Goal: Contribute content

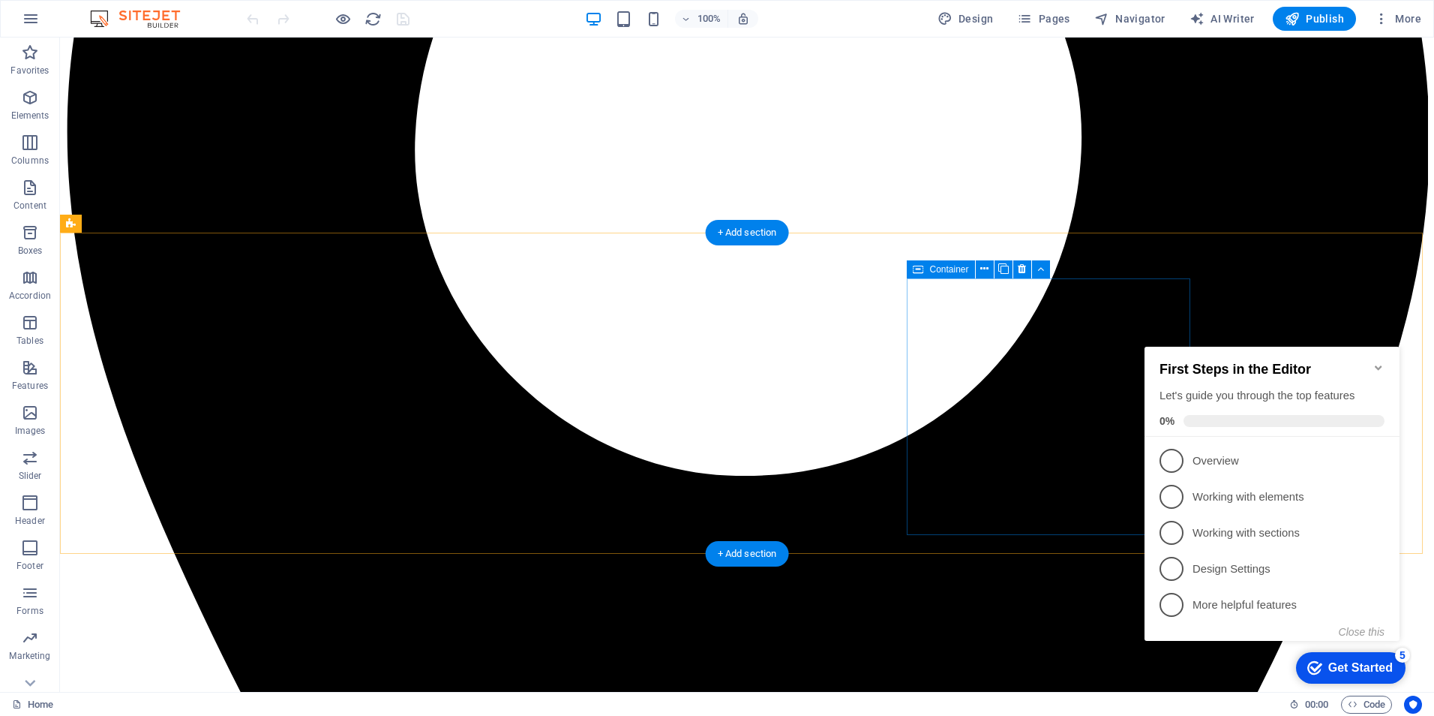
scroll to position [600, 0]
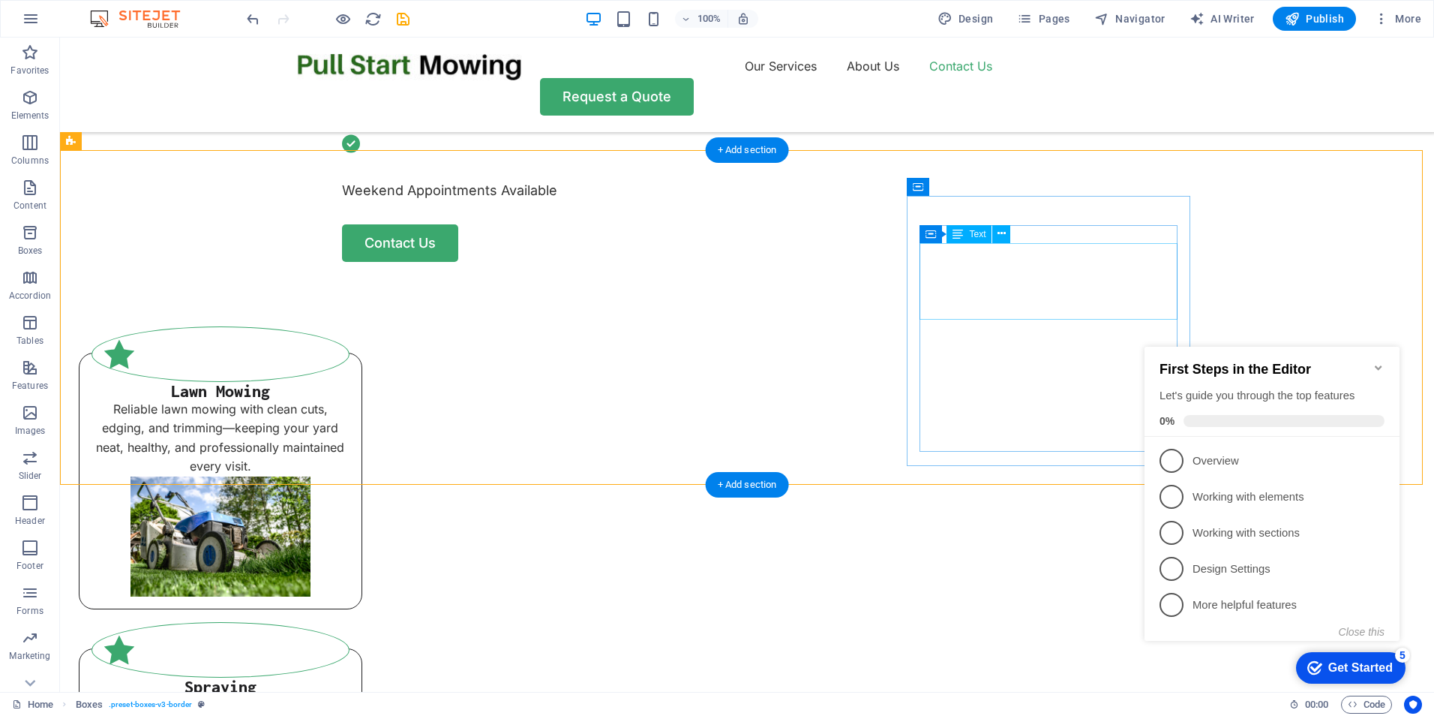
scroll to position [975, 0]
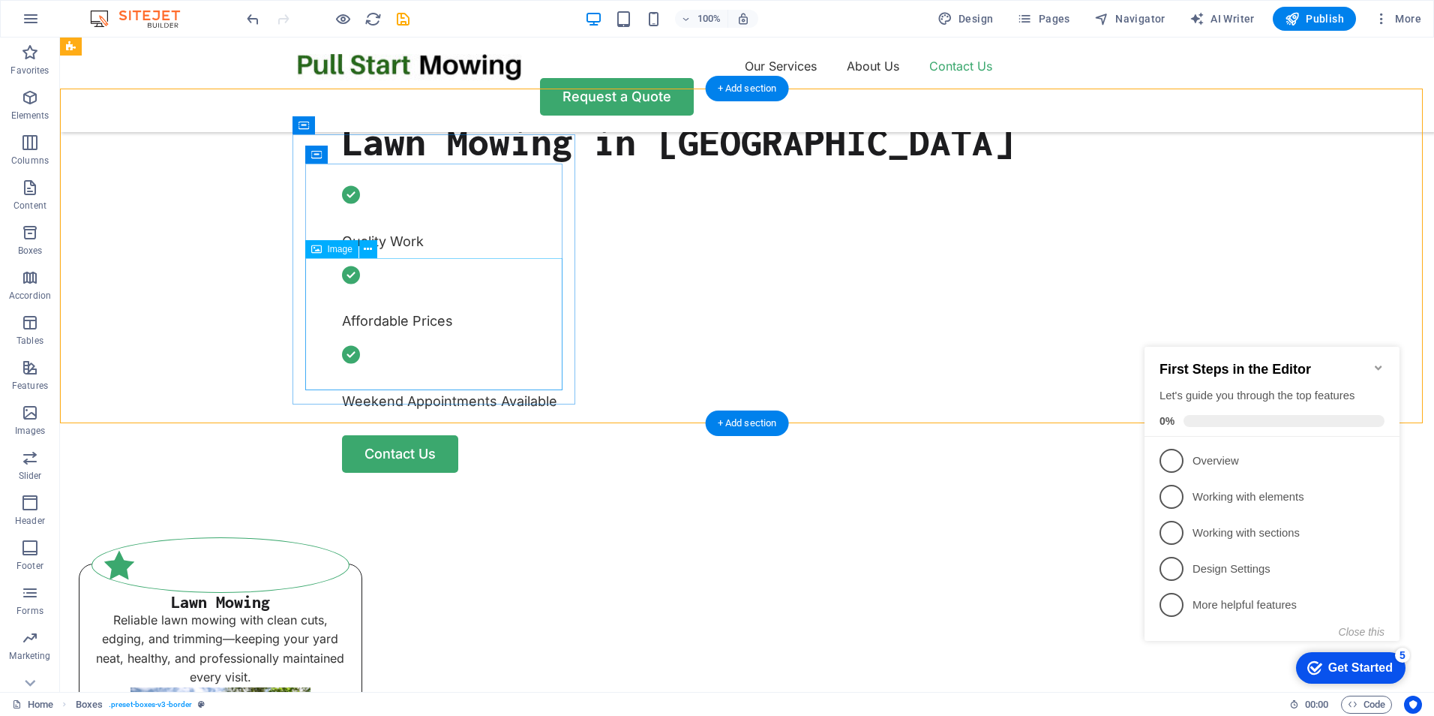
scroll to position [750, 0]
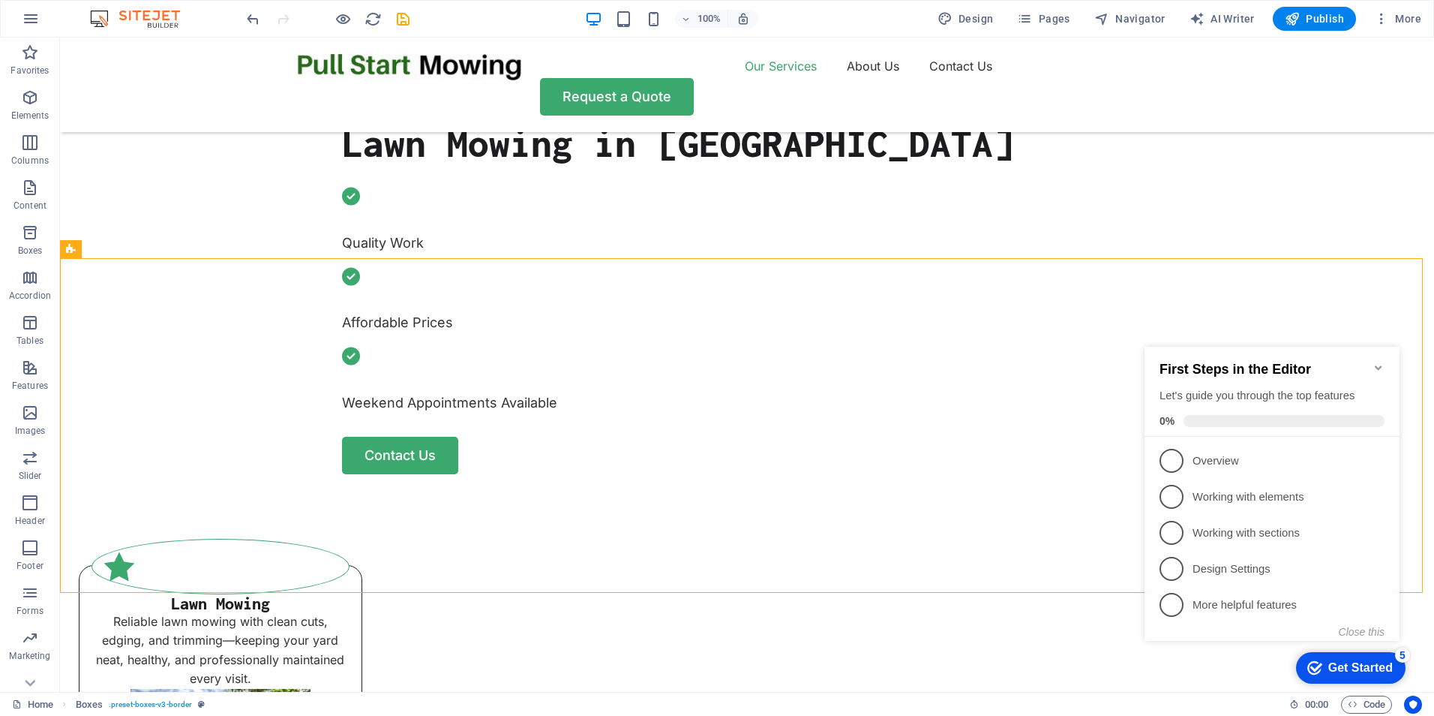
click at [1380, 362] on icon "Minimize checklist" at bounding box center [1379, 368] width 12 height 12
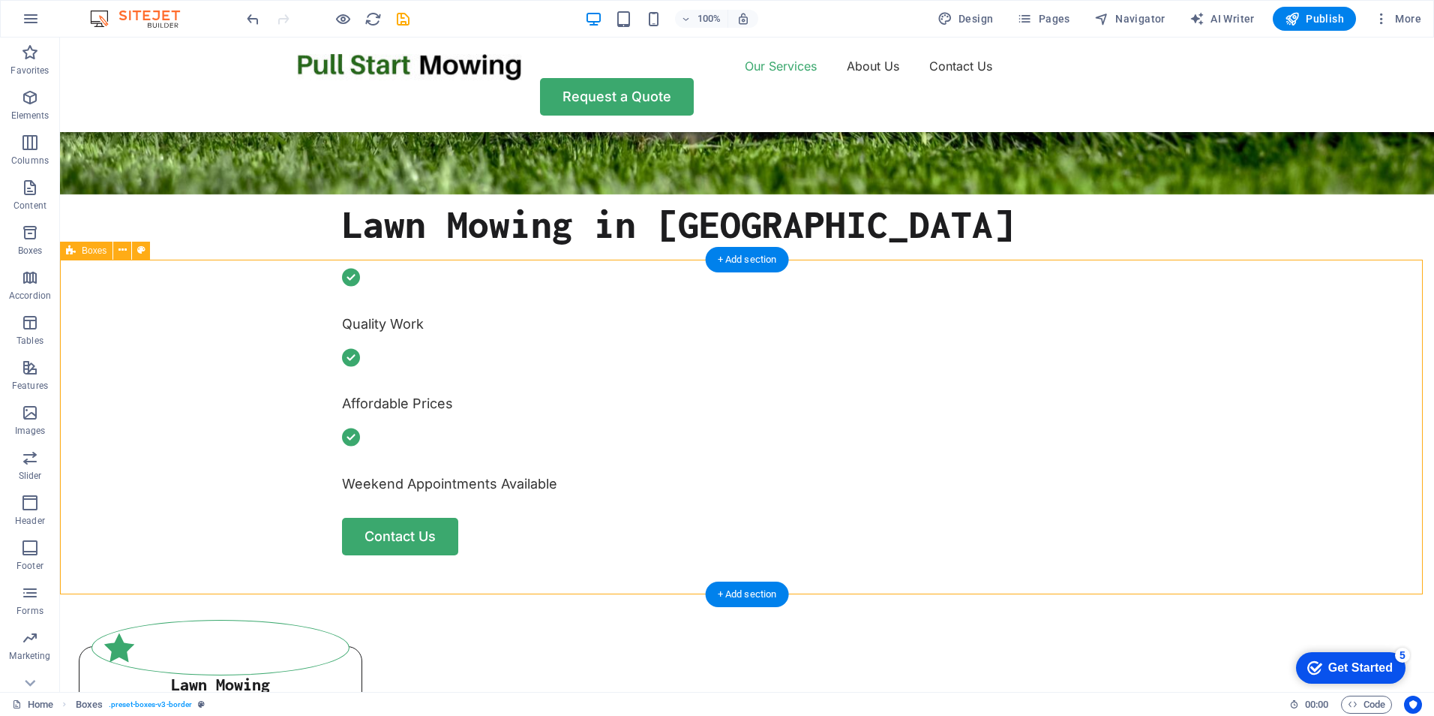
scroll to position [600, 0]
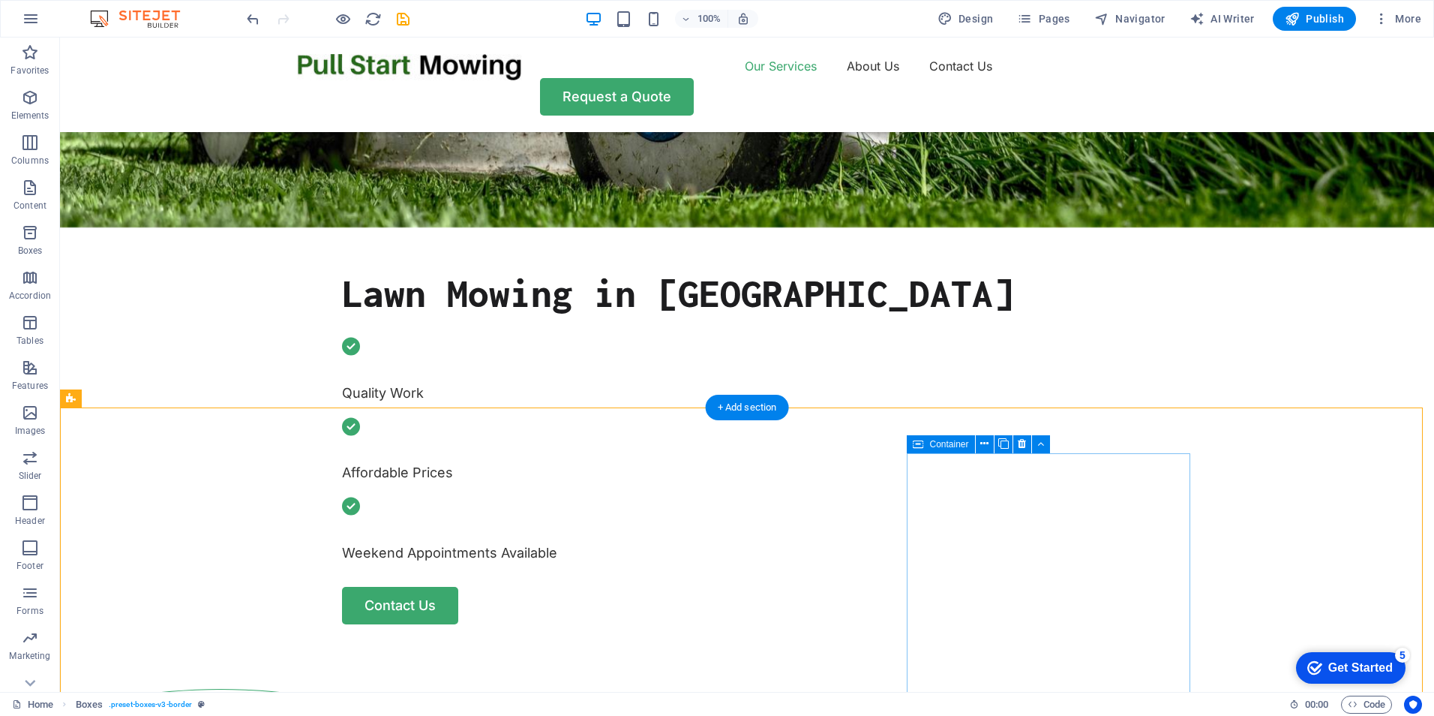
scroll to position [675, 0]
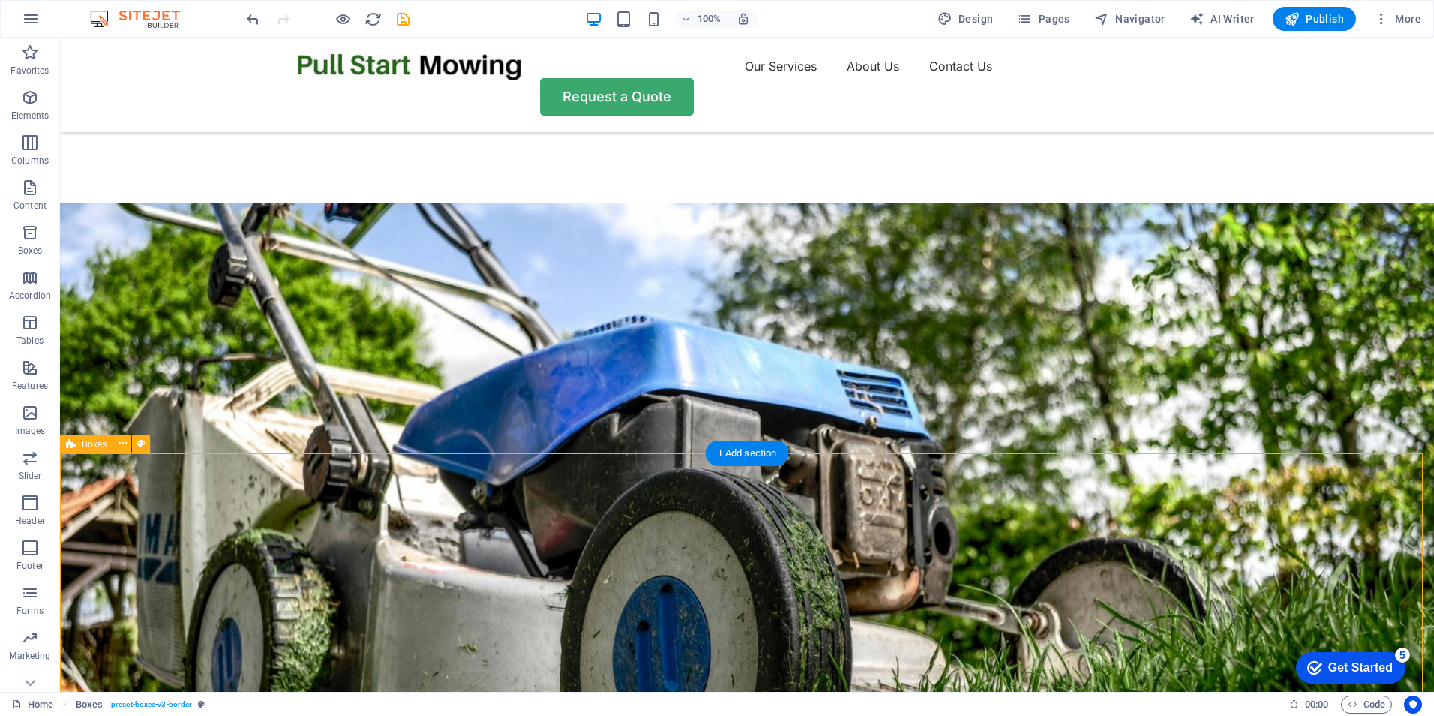
scroll to position [0, 0]
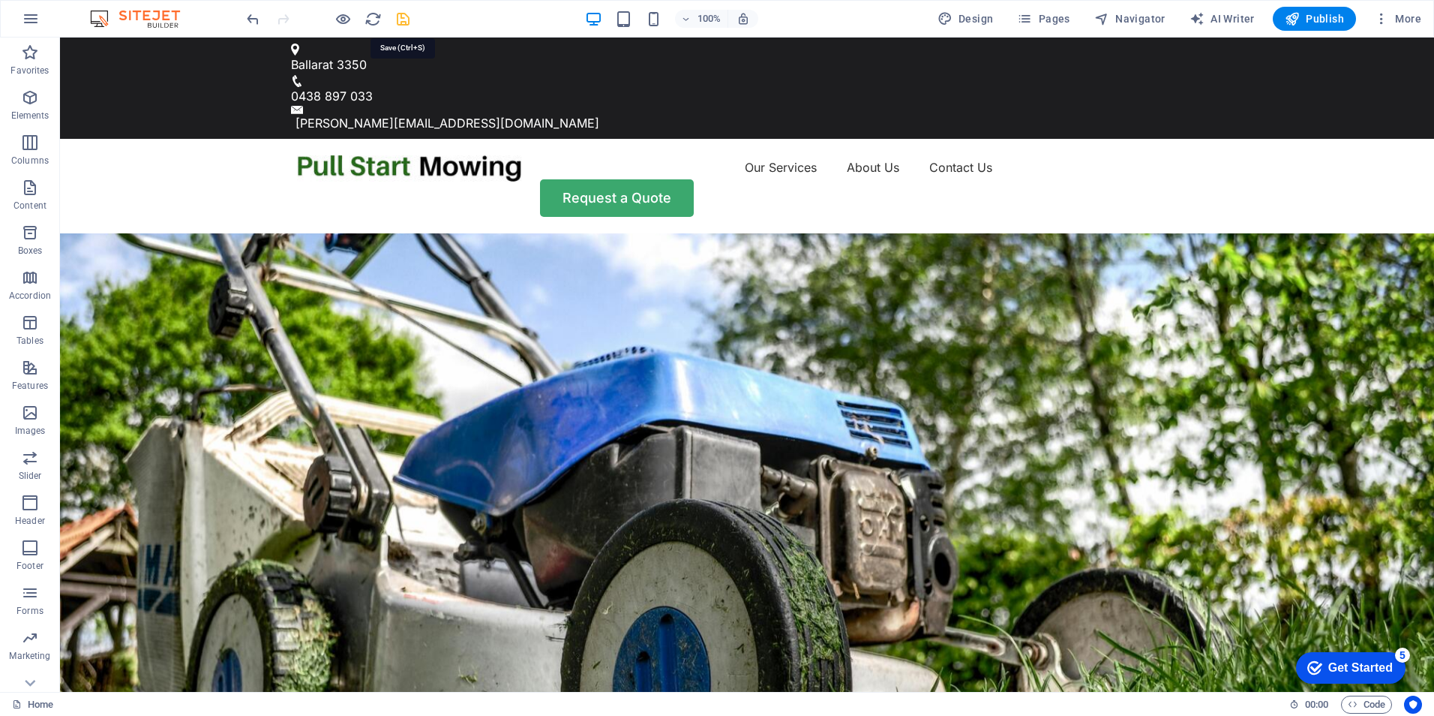
click at [1329, 12] on span "Publish" at bounding box center [1314, 18] width 59 height 15
